Goal: Information Seeking & Learning: Find specific page/section

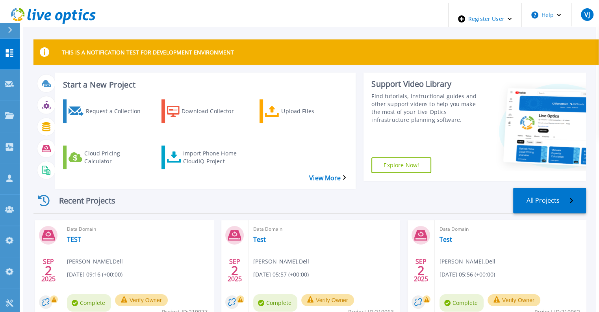
click at [13, 31] on div at bounding box center [13, 30] width 13 height 15
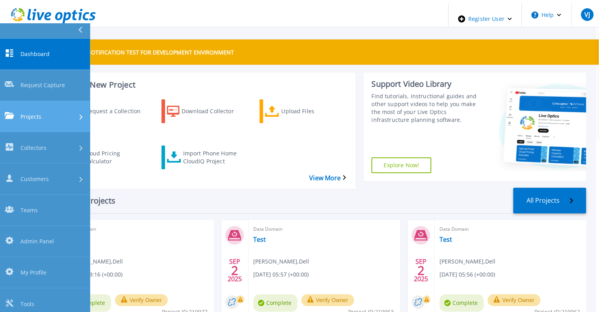
click at [41, 101] on link "Projects Projects" at bounding box center [45, 116] width 90 height 31
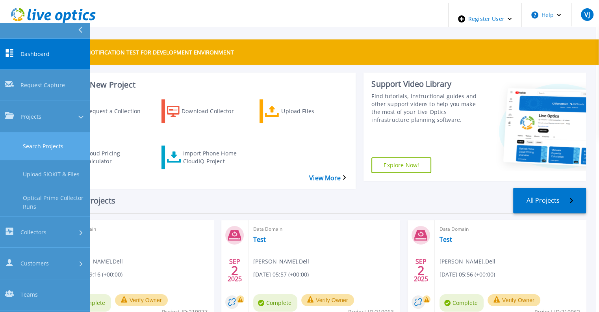
click at [49, 132] on link "Search Projects" at bounding box center [45, 146] width 90 height 28
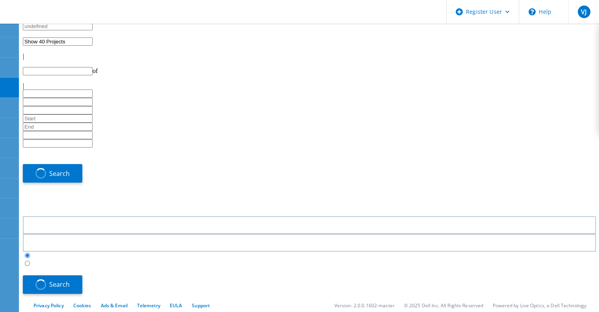
type input "1"
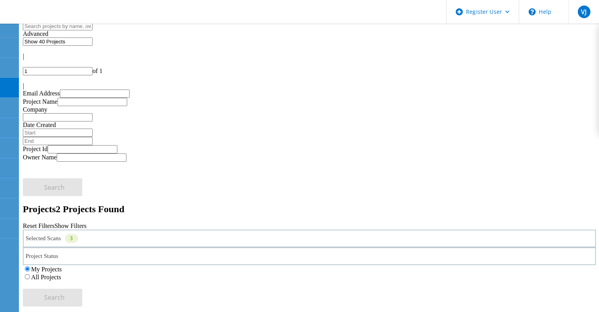
click at [61, 273] on label "All Projects" at bounding box center [46, 276] width 30 height 7
click at [30, 274] on input "All Projects" at bounding box center [27, 276] width 5 height 5
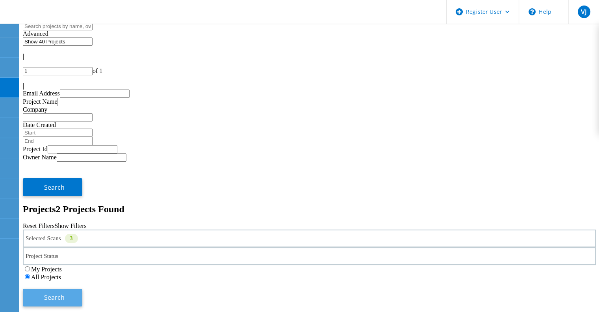
click at [82, 288] on button "Search" at bounding box center [52, 297] width 59 height 18
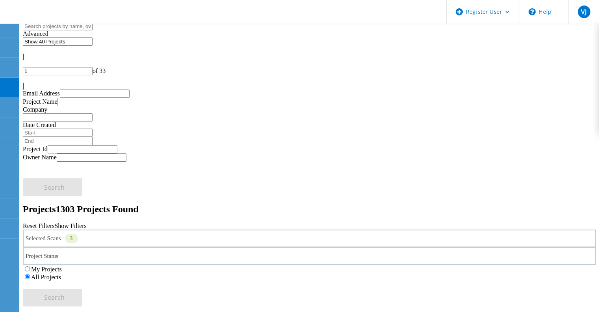
click at [134, 229] on div "Selected Scans 3" at bounding box center [309, 238] width 573 height 18
click at [122, 229] on div "Selected Scans 3" at bounding box center [309, 238] width 573 height 18
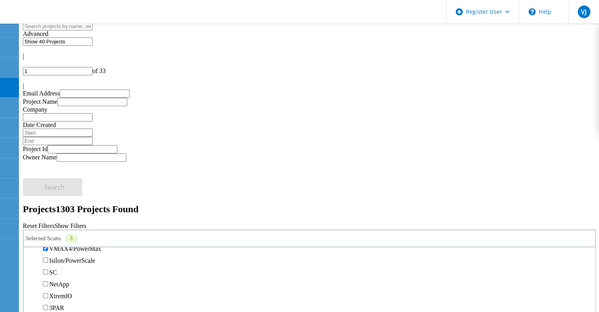
scroll to position [206, 0]
click at [64, 225] on div "VMAX 1 & 2" at bounding box center [310, 231] width 564 height 12
click at [64, 227] on label "VMAX 1 & 2" at bounding box center [66, 230] width 35 height 7
click at [48, 228] on input "VMAX 1 & 2" at bounding box center [45, 230] width 5 height 5
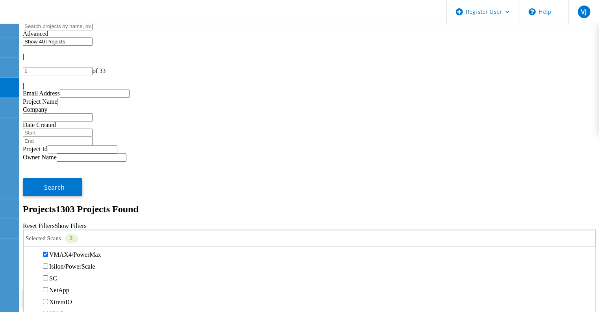
click at [64, 239] on label "VMAX3/PowerMax" at bounding box center [75, 242] width 52 height 7
click at [48, 239] on input "VMAX3/PowerMax" at bounding box center [45, 241] width 5 height 5
drag, startPoint x: 62, startPoint y: 205, endPoint x: 63, endPoint y: 196, distance: 8.8
click at [63, 248] on div "VMAX4/PowerMax" at bounding box center [310, 254] width 564 height 12
click at [63, 251] on label "VMAX4/PowerMax" at bounding box center [75, 254] width 52 height 7
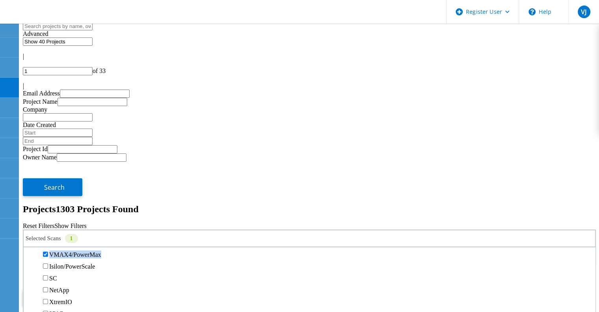
click at [48, 251] on input "VMAX4/PowerMax" at bounding box center [45, 253] width 5 height 5
click at [63, 239] on label "Unity" at bounding box center [56, 242] width 14 height 7
click at [48, 239] on input "Unity" at bounding box center [45, 241] width 5 height 5
click at [492, 265] on div "My Projects All Projects" at bounding box center [309, 273] width 573 height 16
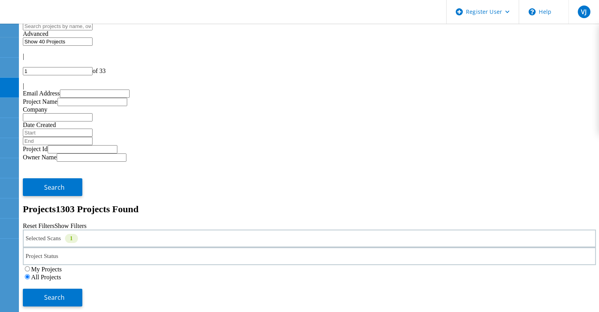
click at [514, 280] on div "Search" at bounding box center [309, 293] width 573 height 26
click at [493, 265] on div "My Projects All Projects" at bounding box center [309, 273] width 573 height 16
click at [82, 288] on button "Search" at bounding box center [52, 297] width 59 height 18
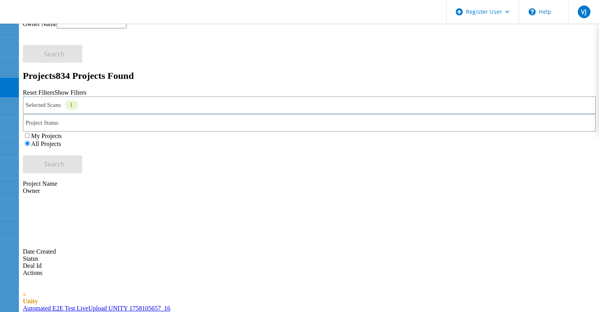
scroll to position [0, 0]
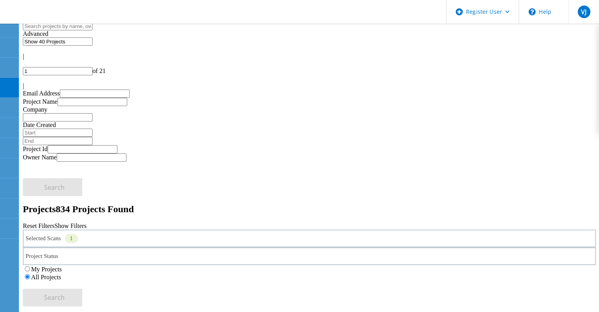
click at [133, 229] on div "Selected Scans 1" at bounding box center [309, 238] width 573 height 18
click at [63, 267] on label "Unity" at bounding box center [56, 270] width 14 height 7
click at [48, 268] on input "Unity" at bounding box center [45, 270] width 5 height 5
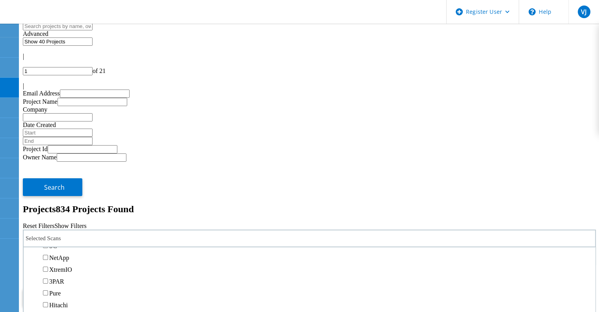
scroll to position [239, 0]
click at [65, 254] on label "NetApp" at bounding box center [59, 257] width 20 height 7
click at [48, 254] on input "NetApp" at bounding box center [45, 256] width 5 height 5
click at [82, 288] on button "Search" at bounding box center [52, 297] width 59 height 18
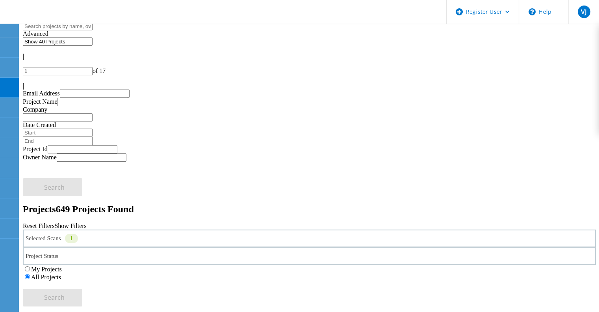
click at [147, 229] on div "Selected Scans 1" at bounding box center [309, 238] width 573 height 18
click at [65, 220] on label "NetApp" at bounding box center [59, 223] width 20 height 7
click at [48, 220] on input "NetApp" at bounding box center [45, 222] width 5 height 5
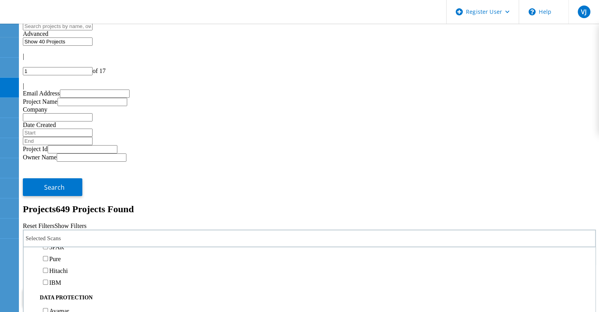
click at [62, 196] on label "Isilon/PowerScale" at bounding box center [72, 199] width 46 height 7
click at [48, 197] on input "Isilon/PowerScale" at bounding box center [45, 199] width 5 height 5
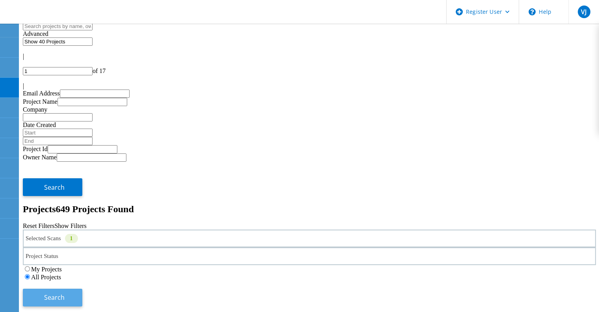
click at [65, 293] on span "Search" at bounding box center [54, 297] width 20 height 9
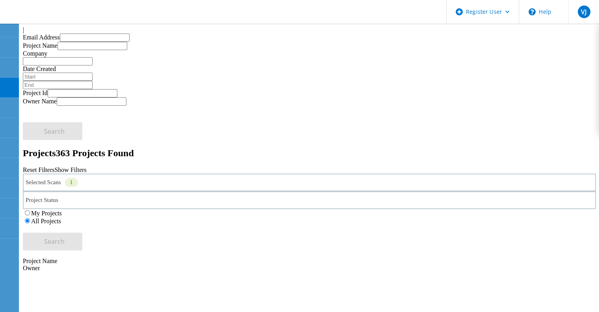
scroll to position [56, 0]
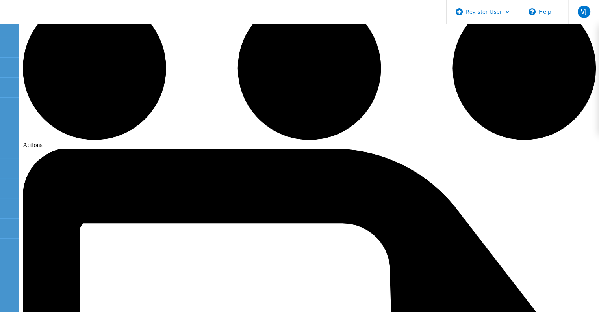
scroll to position [87, 0]
